Goal: Information Seeking & Learning: Learn about a topic

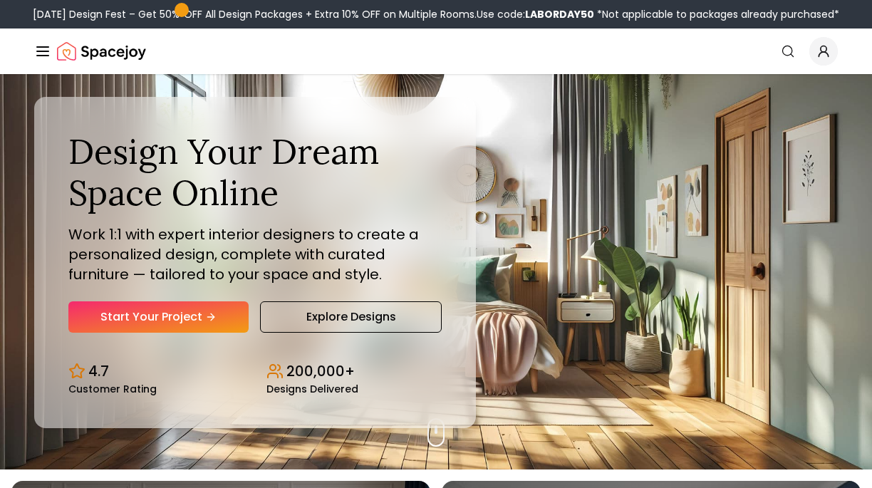
scroll to position [25, 0]
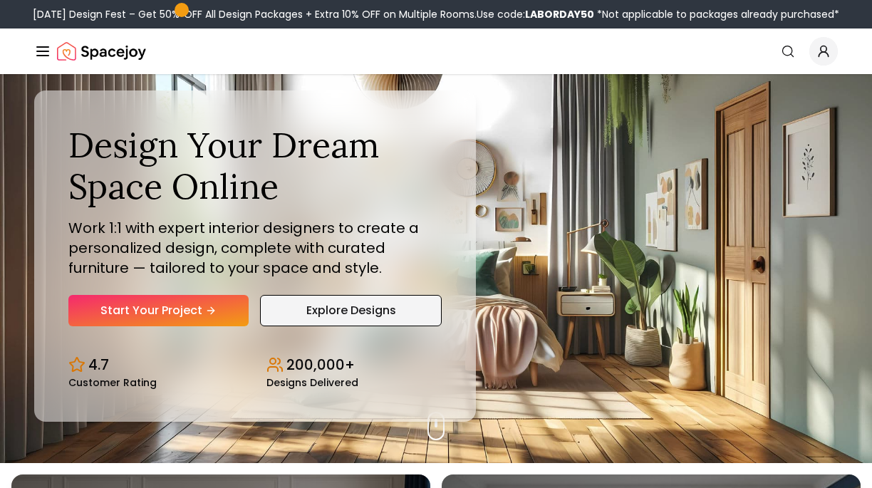
click at [366, 307] on link "Explore Designs" at bounding box center [351, 310] width 182 height 31
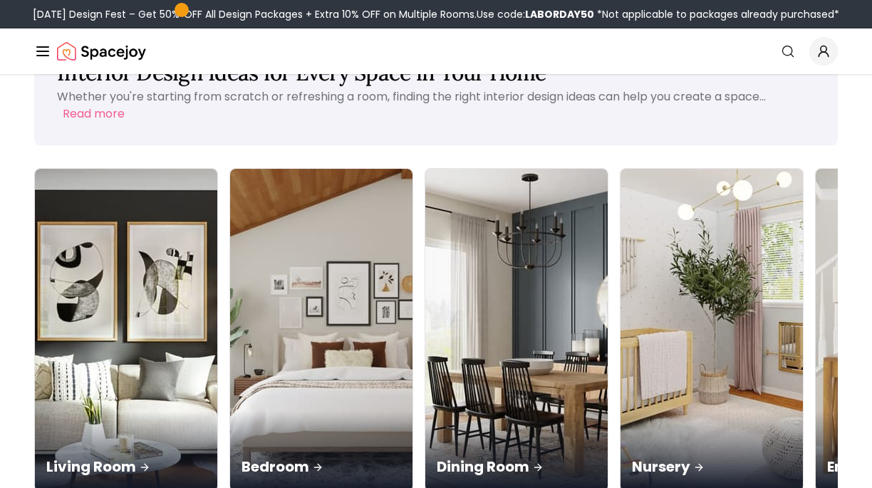
scroll to position [62, 0]
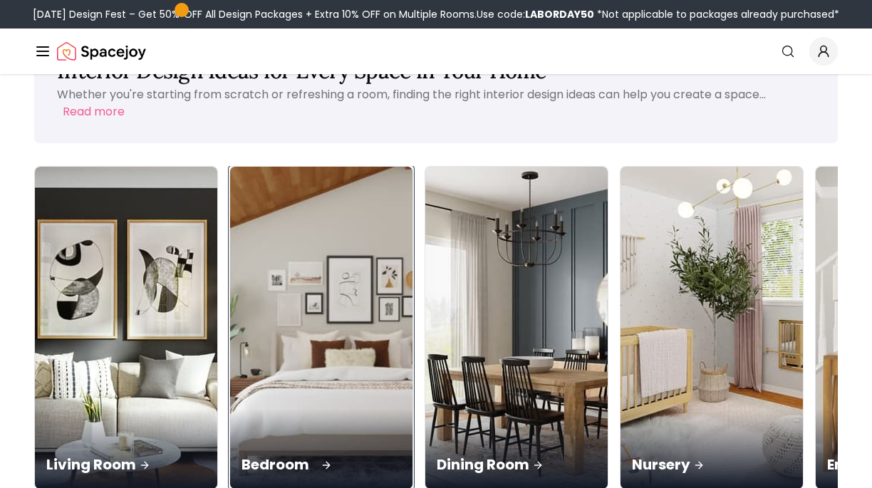
click at [231, 409] on div "Bedroom" at bounding box center [321, 449] width 182 height 80
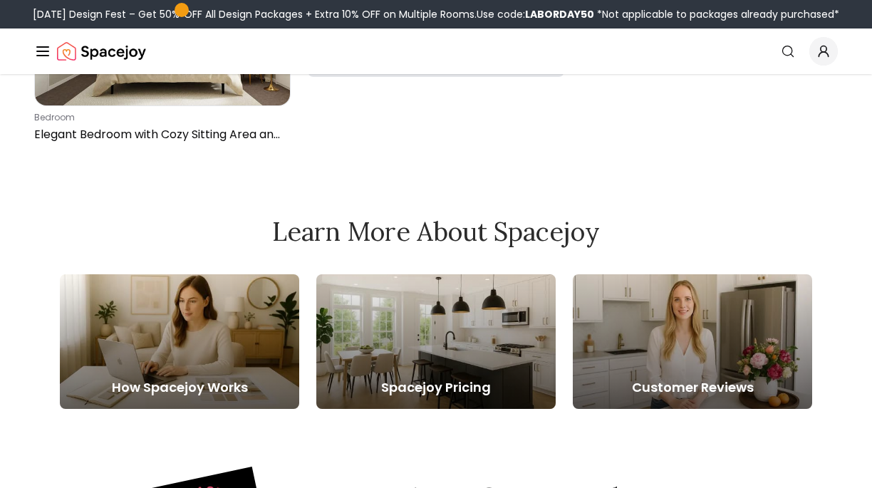
scroll to position [1129, 0]
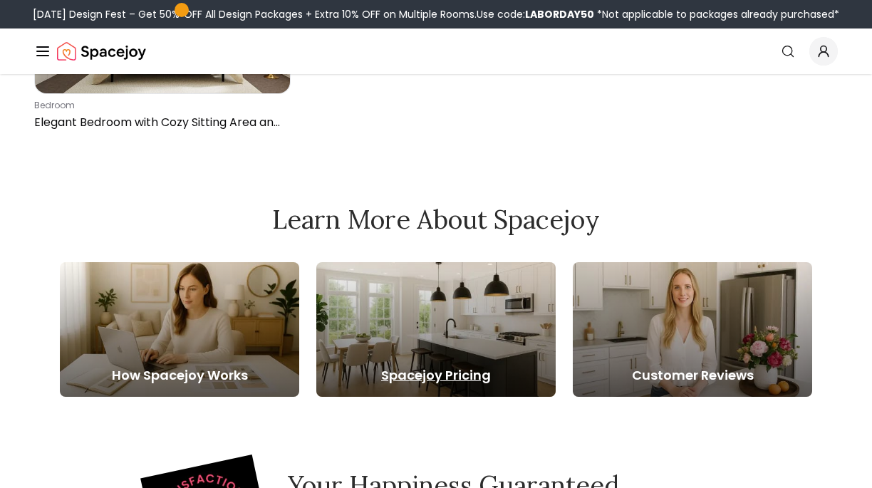
click at [389, 318] on div at bounding box center [435, 329] width 239 height 135
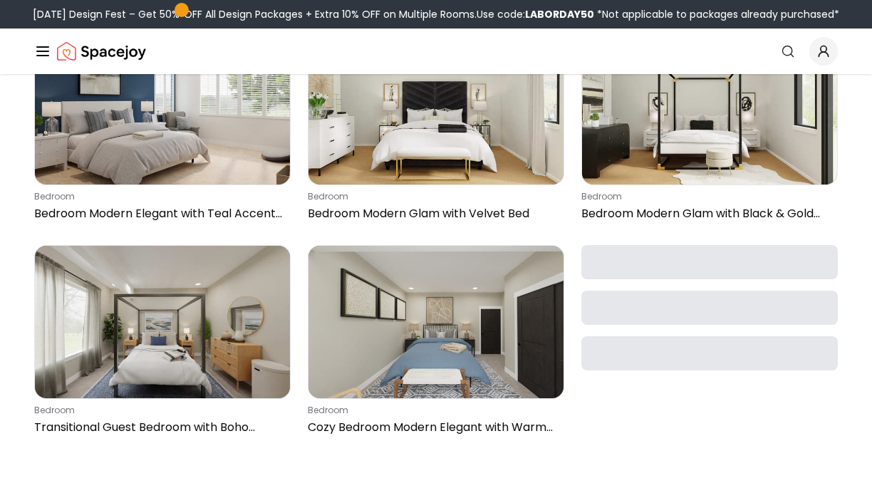
scroll to position [1511, 0]
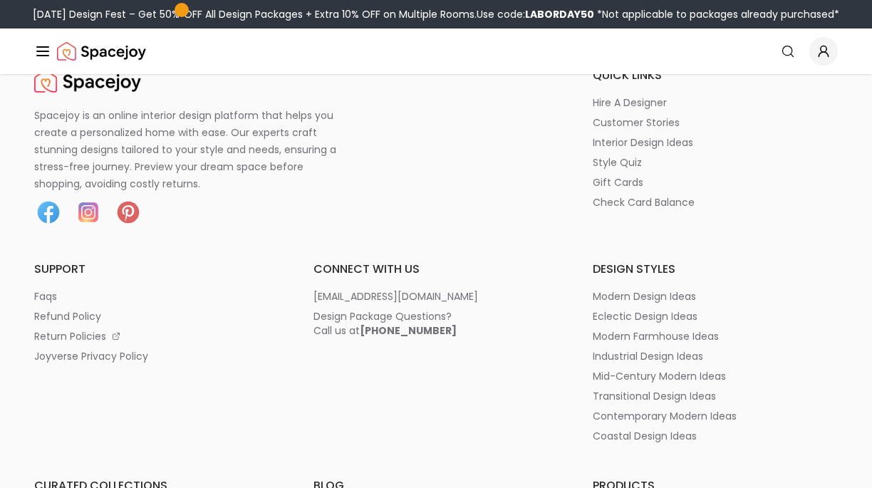
scroll to position [2670, 0]
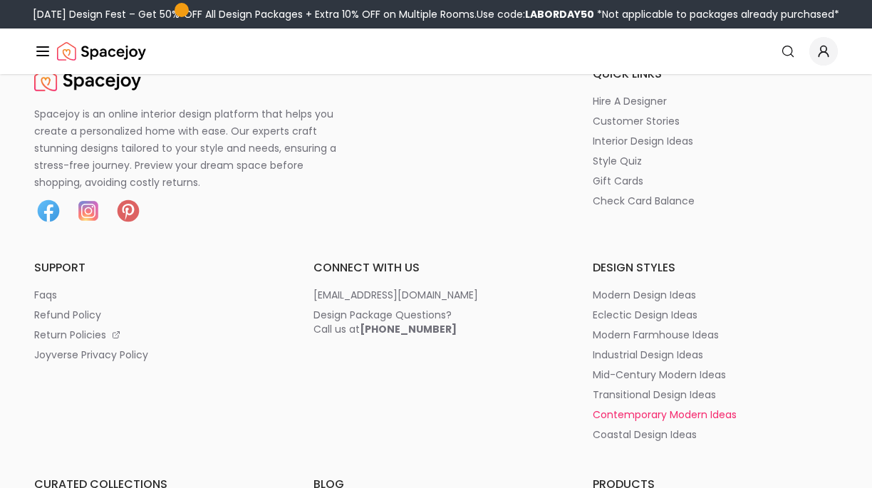
click at [628, 408] on p "contemporary modern ideas" at bounding box center [665, 415] width 144 height 14
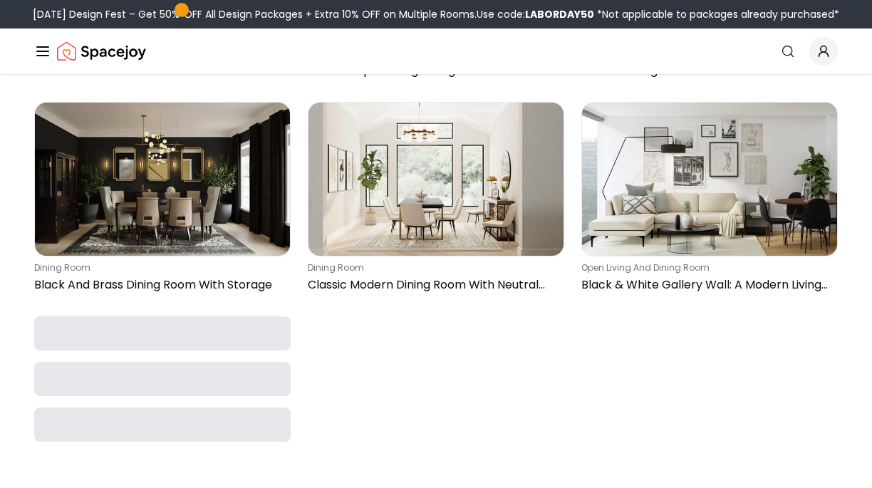
scroll to position [2707, 0]
